Goal: Navigation & Orientation: Find specific page/section

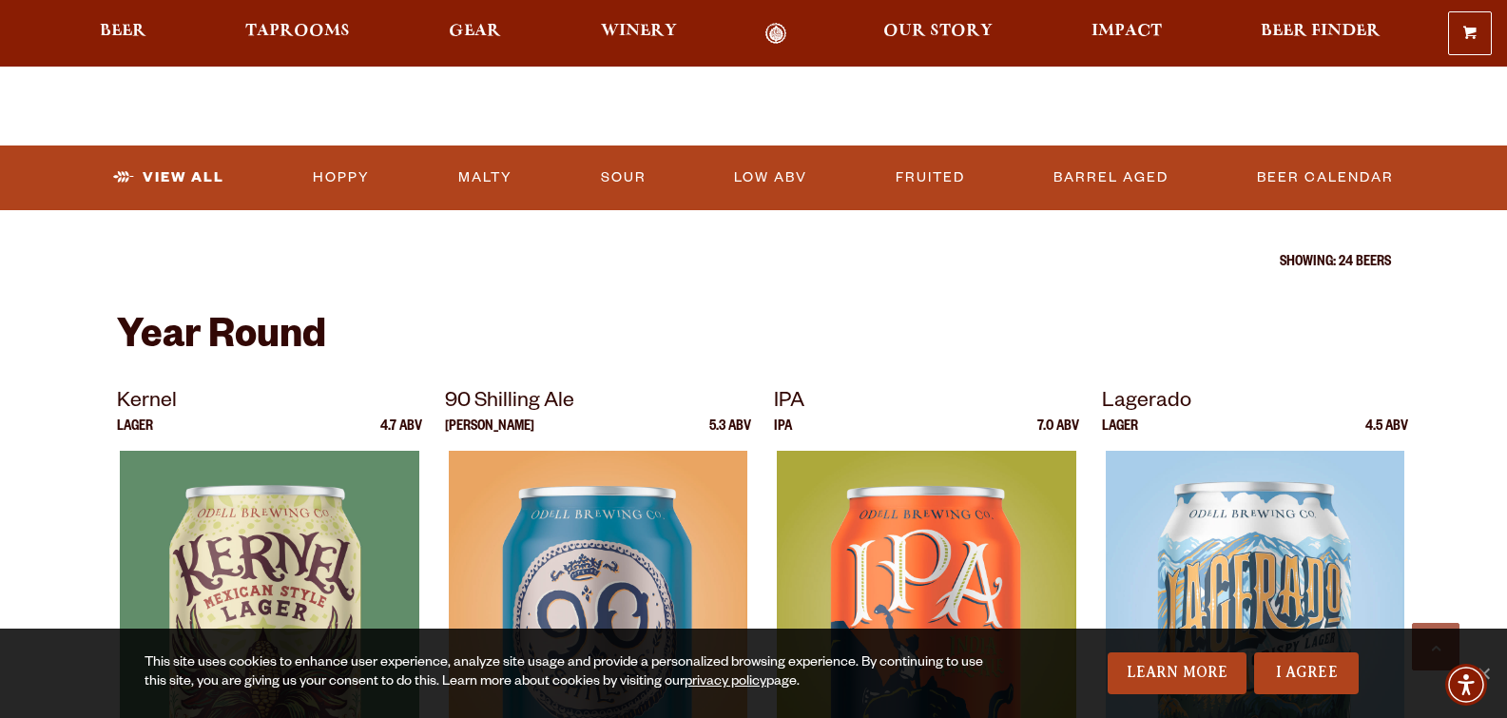
scroll to position [93, 0]
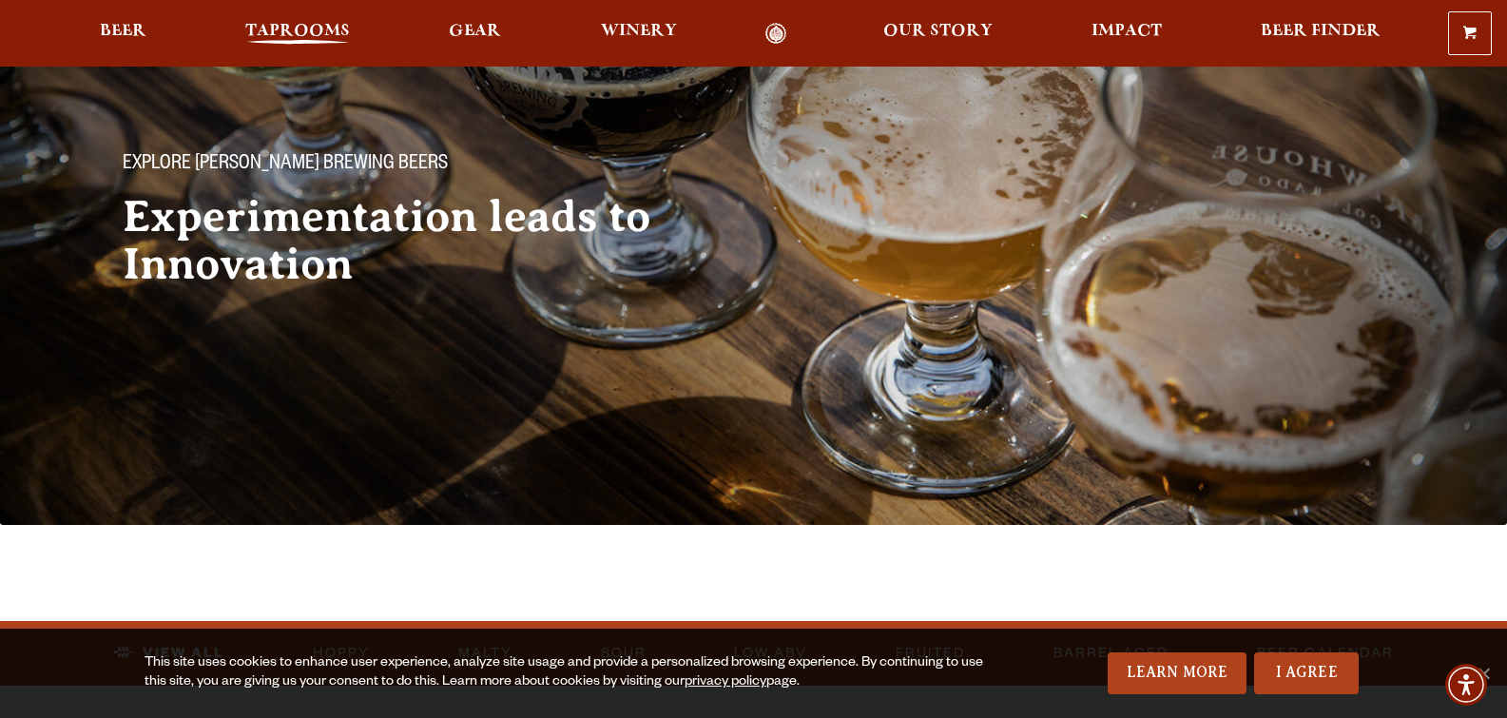
click at [270, 25] on span "Taprooms" at bounding box center [297, 31] width 105 height 15
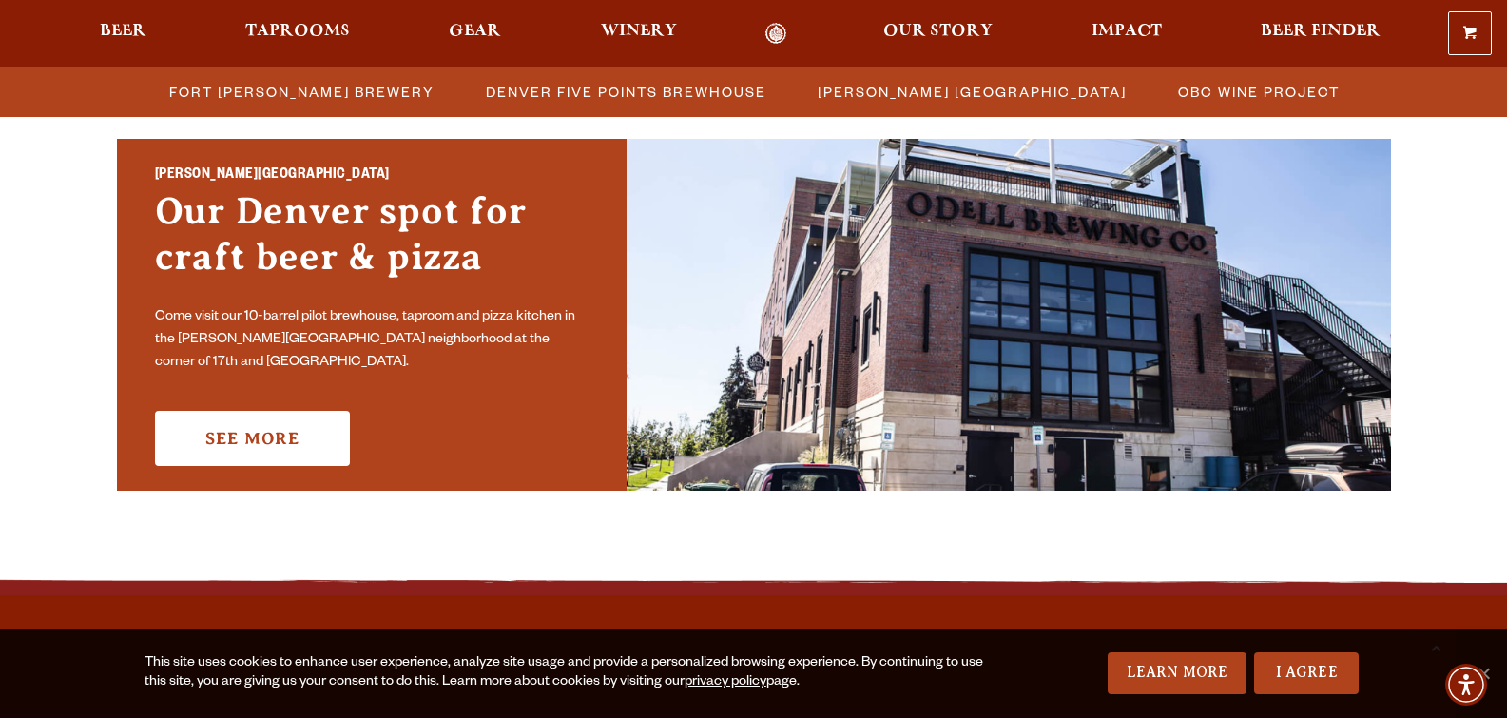
scroll to position [1331, 0]
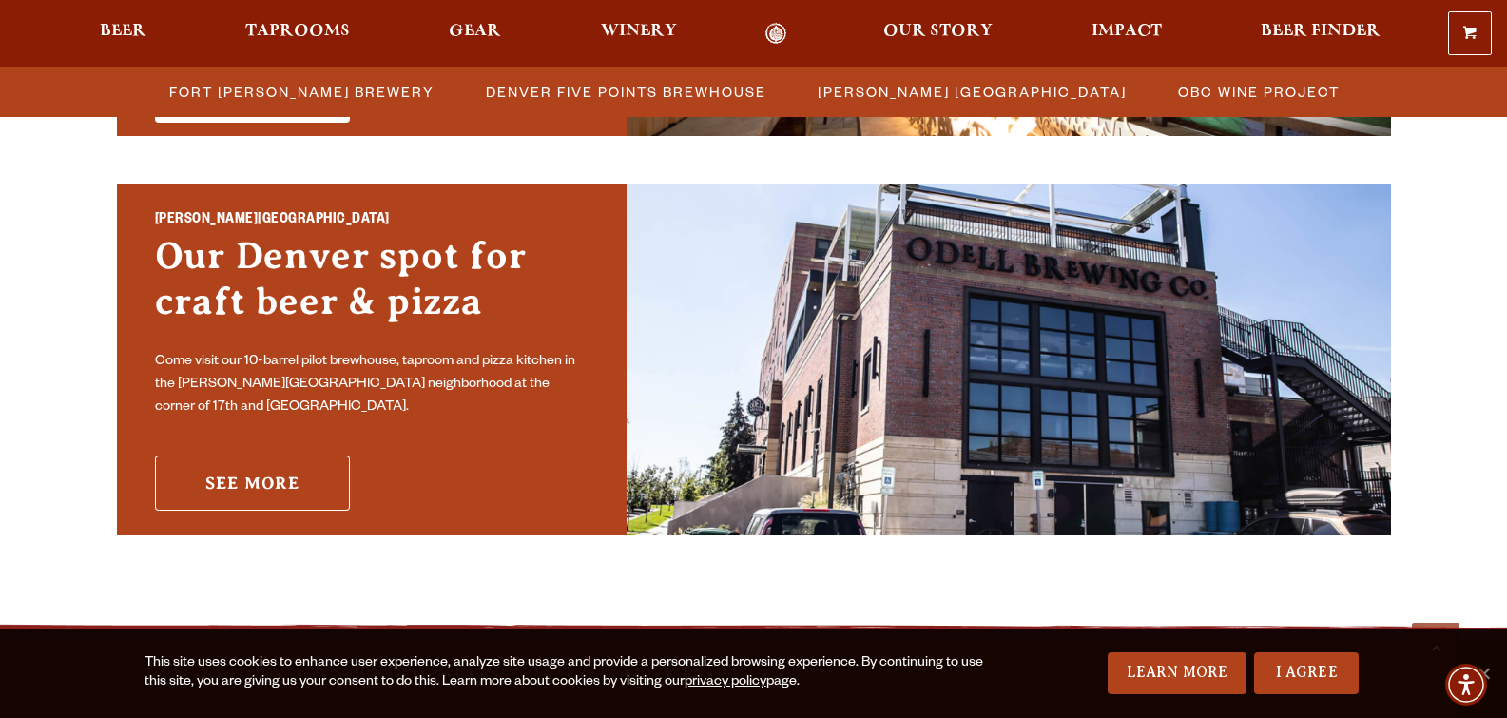
click at [285, 473] on link "See More" at bounding box center [252, 482] width 195 height 55
